Goal: Information Seeking & Learning: Learn about a topic

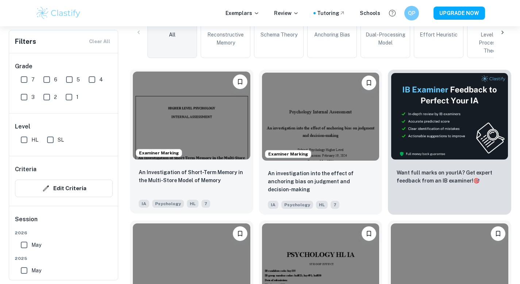
scroll to position [216, 0]
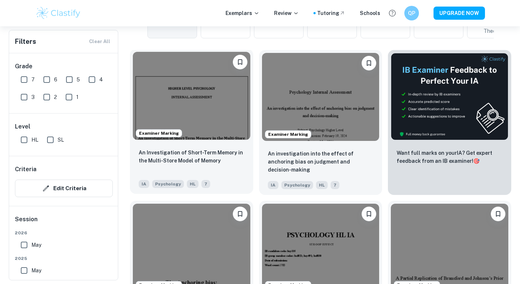
click at [228, 124] on img at bounding box center [191, 96] width 117 height 88
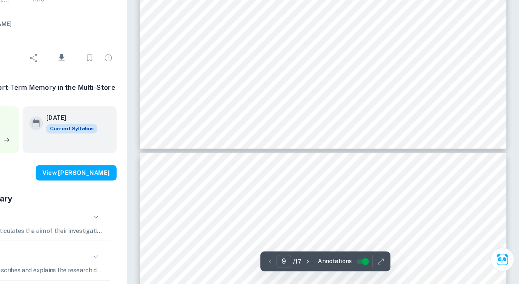
scroll to position [3768, 0]
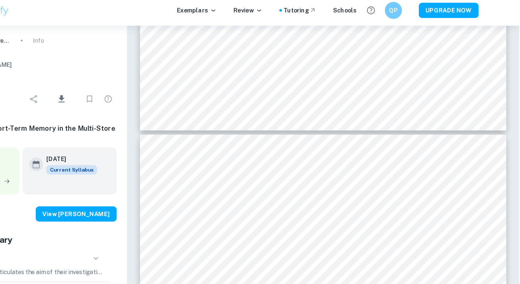
type input "9"
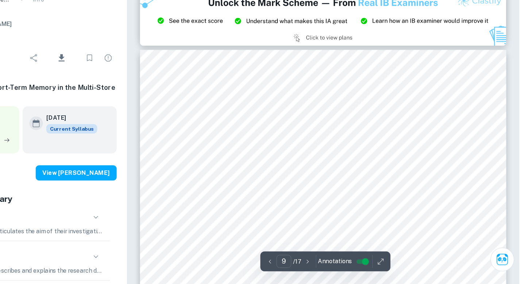
scroll to position [3395, 0]
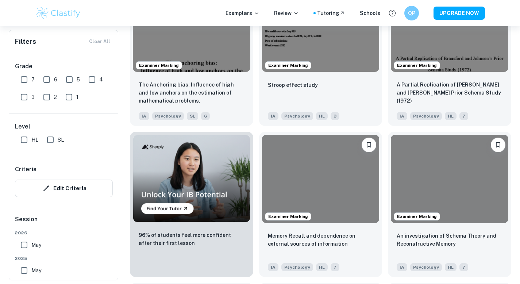
scroll to position [452, 0]
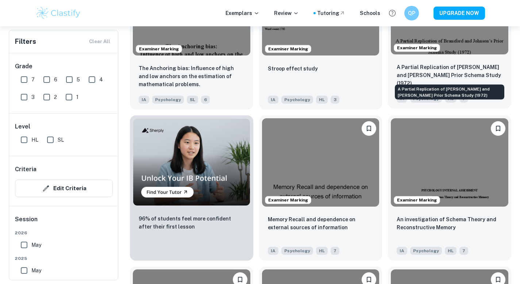
click at [430, 69] on p "A Partial Replication of [PERSON_NAME] and [PERSON_NAME] Prior Schema Study (19…" at bounding box center [449, 75] width 106 height 24
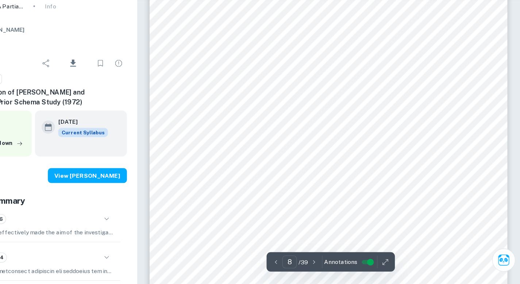
scroll to position [3370, 0]
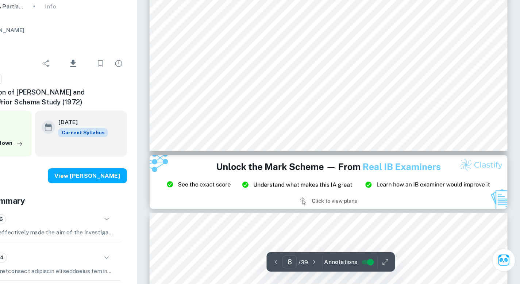
type input "9"
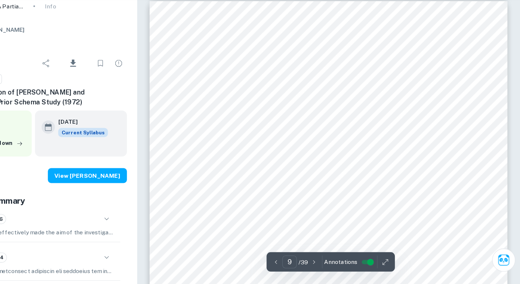
scroll to position [3760, 0]
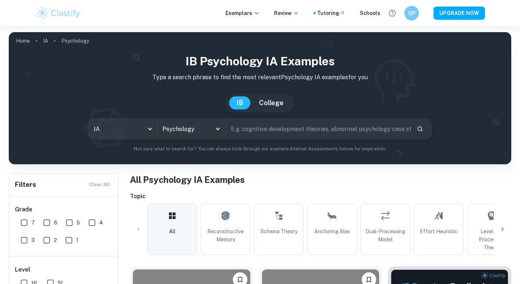
scroll to position [182, 0]
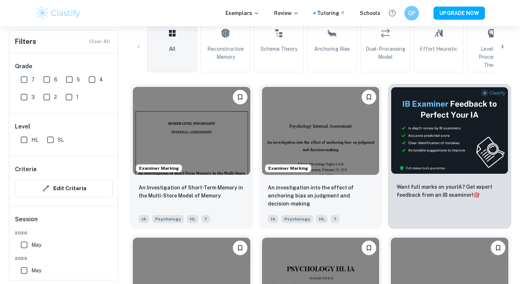
click at [301, 150] on img at bounding box center [320, 131] width 117 height 88
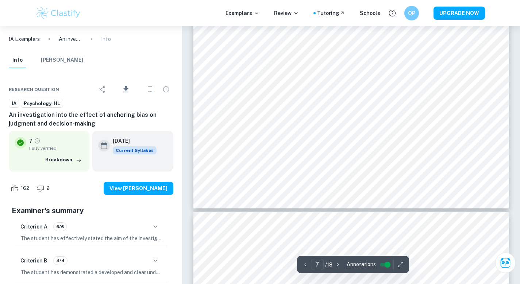
type input "8"
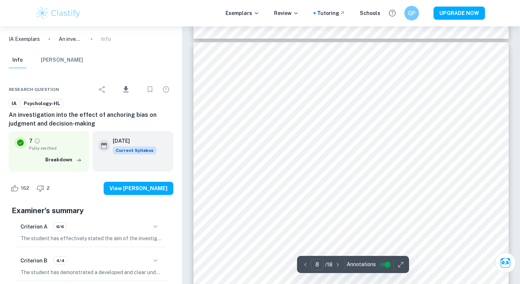
scroll to position [2973, 0]
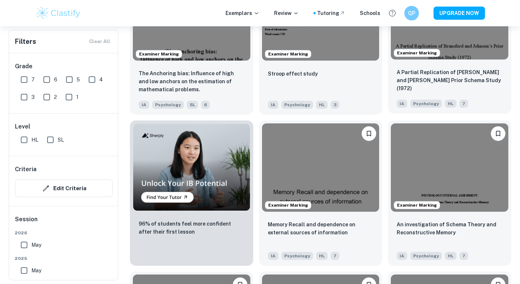
scroll to position [448, 0]
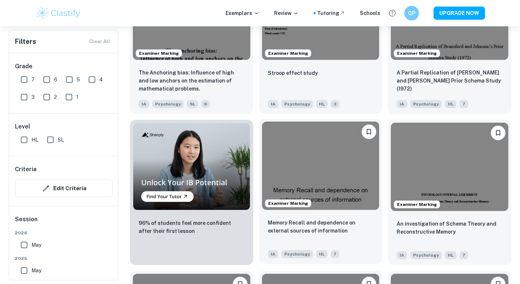
click at [341, 199] on img at bounding box center [320, 165] width 117 height 88
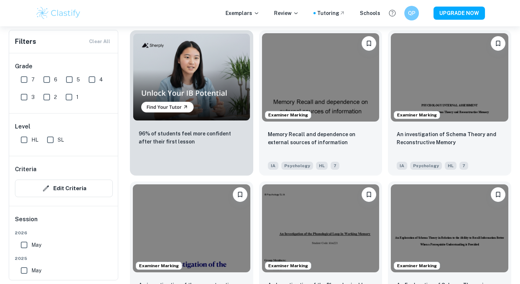
scroll to position [540, 0]
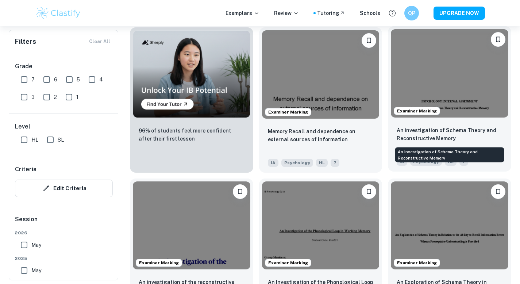
click at [438, 135] on p "An investigation of Schema Theory and Reconstructive Memory" at bounding box center [449, 134] width 106 height 16
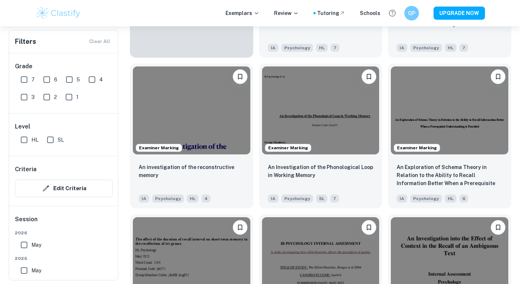
scroll to position [704, 0]
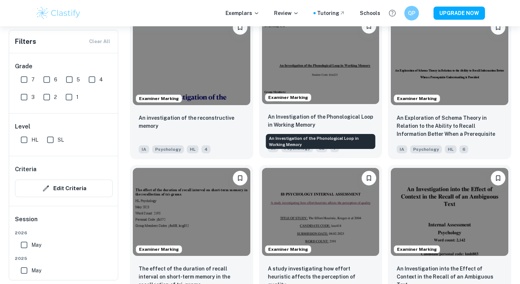
click at [358, 119] on p "An Investigation of the Phonological Loop in Working Memory" at bounding box center [321, 121] width 106 height 16
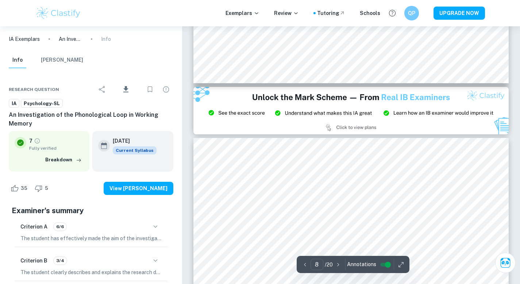
type input "9"
